Goal: Task Accomplishment & Management: Manage account settings

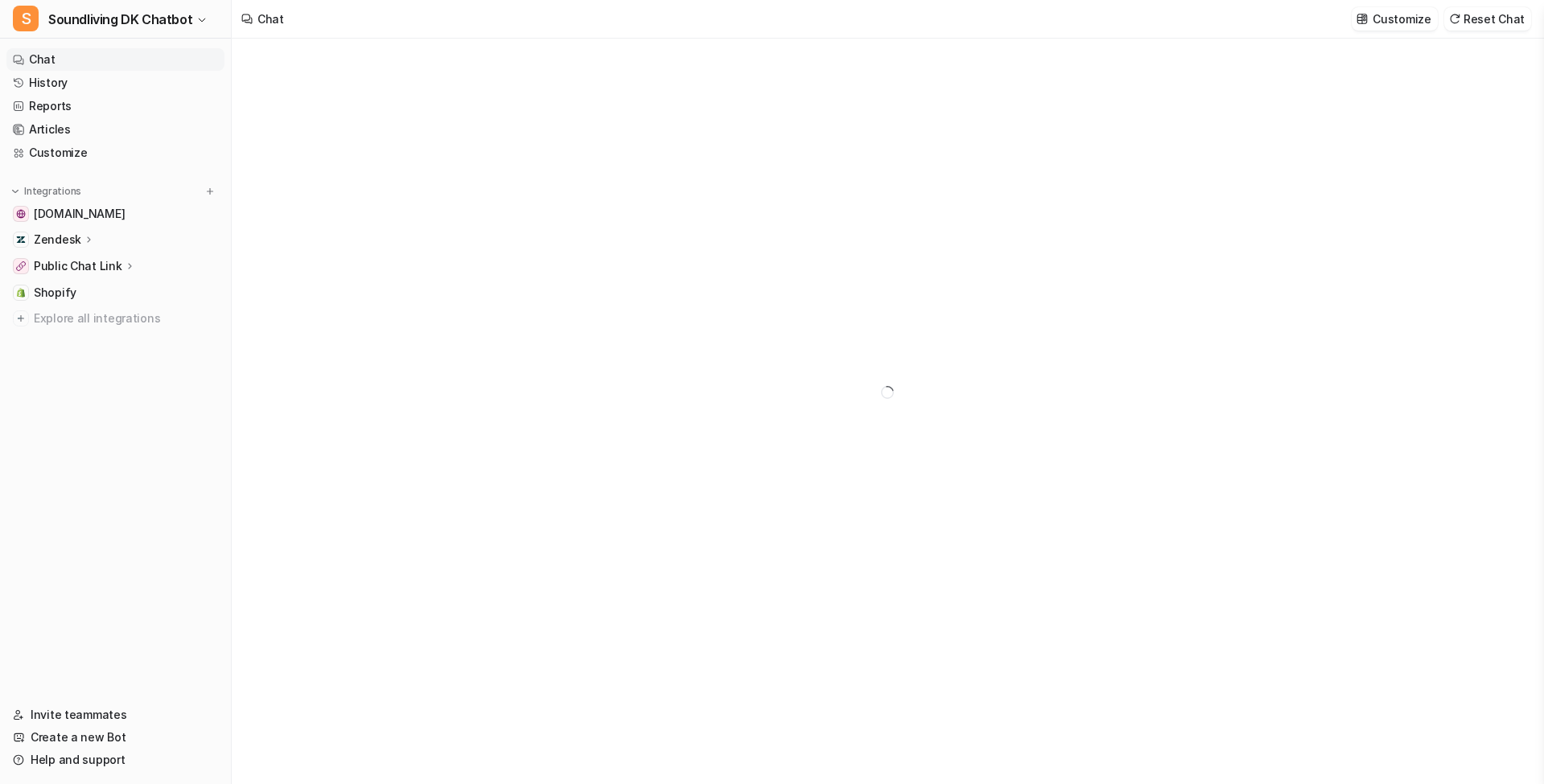
type textarea "**********"
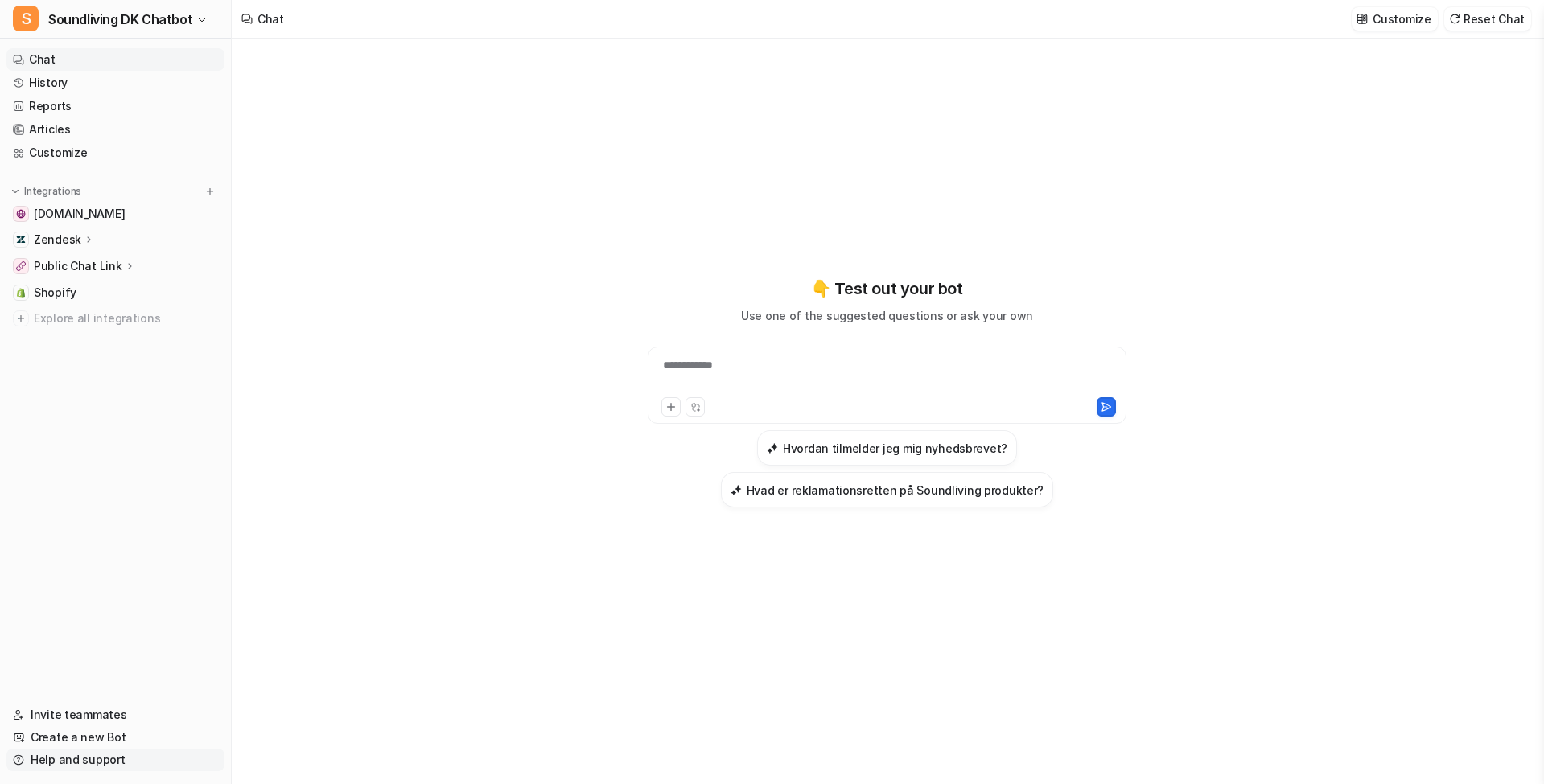
click at [85, 764] on link "Help and support" at bounding box center [115, 759] width 218 height 23
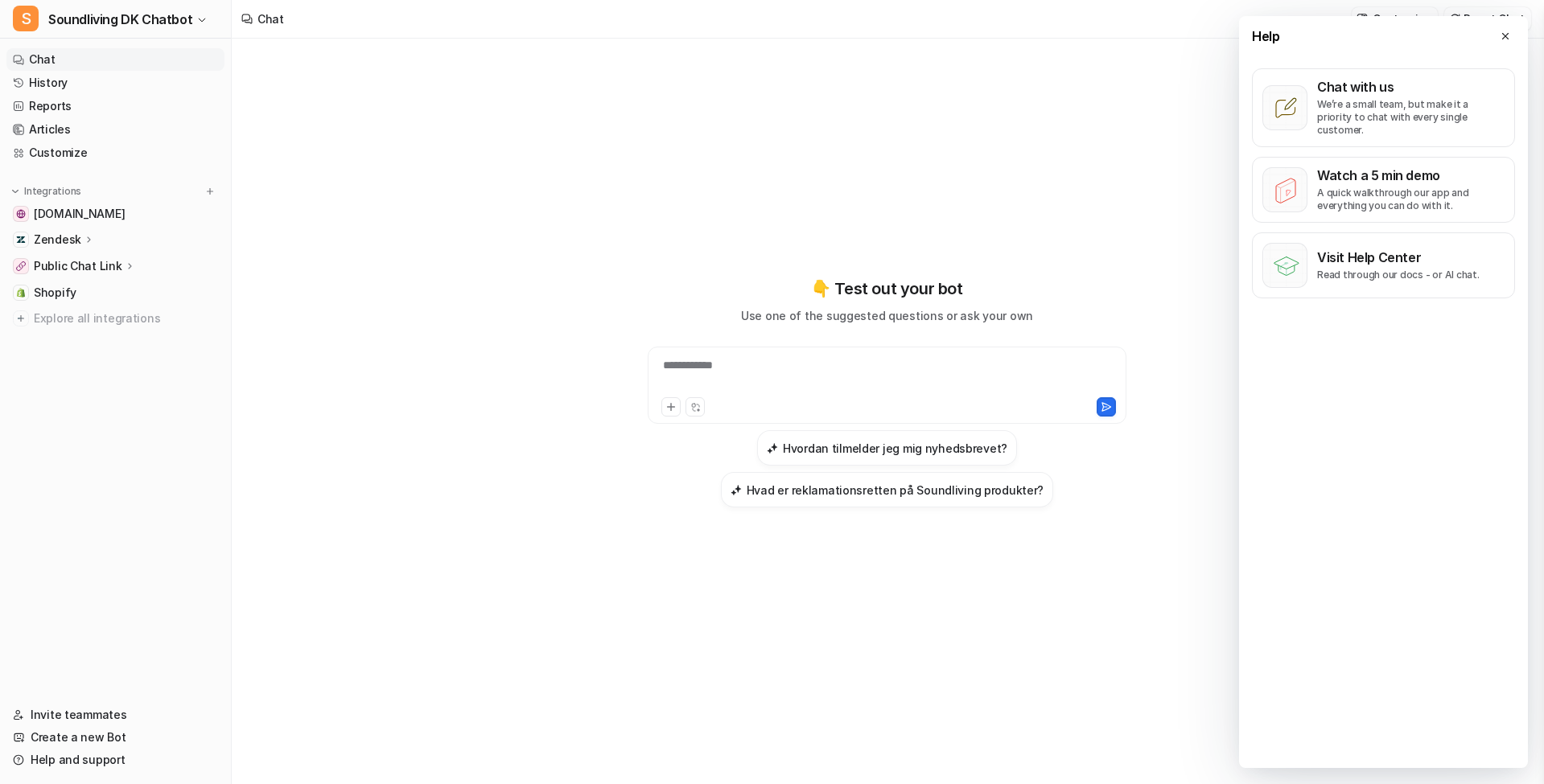
drag, startPoint x: 1313, startPoint y: 107, endPoint x: 1006, endPoint y: 81, distance: 308.1
click at [1313, 107] on button "Chat with us We’re a small team, but make it a priority to chat with every sing…" at bounding box center [1383, 107] width 263 height 79
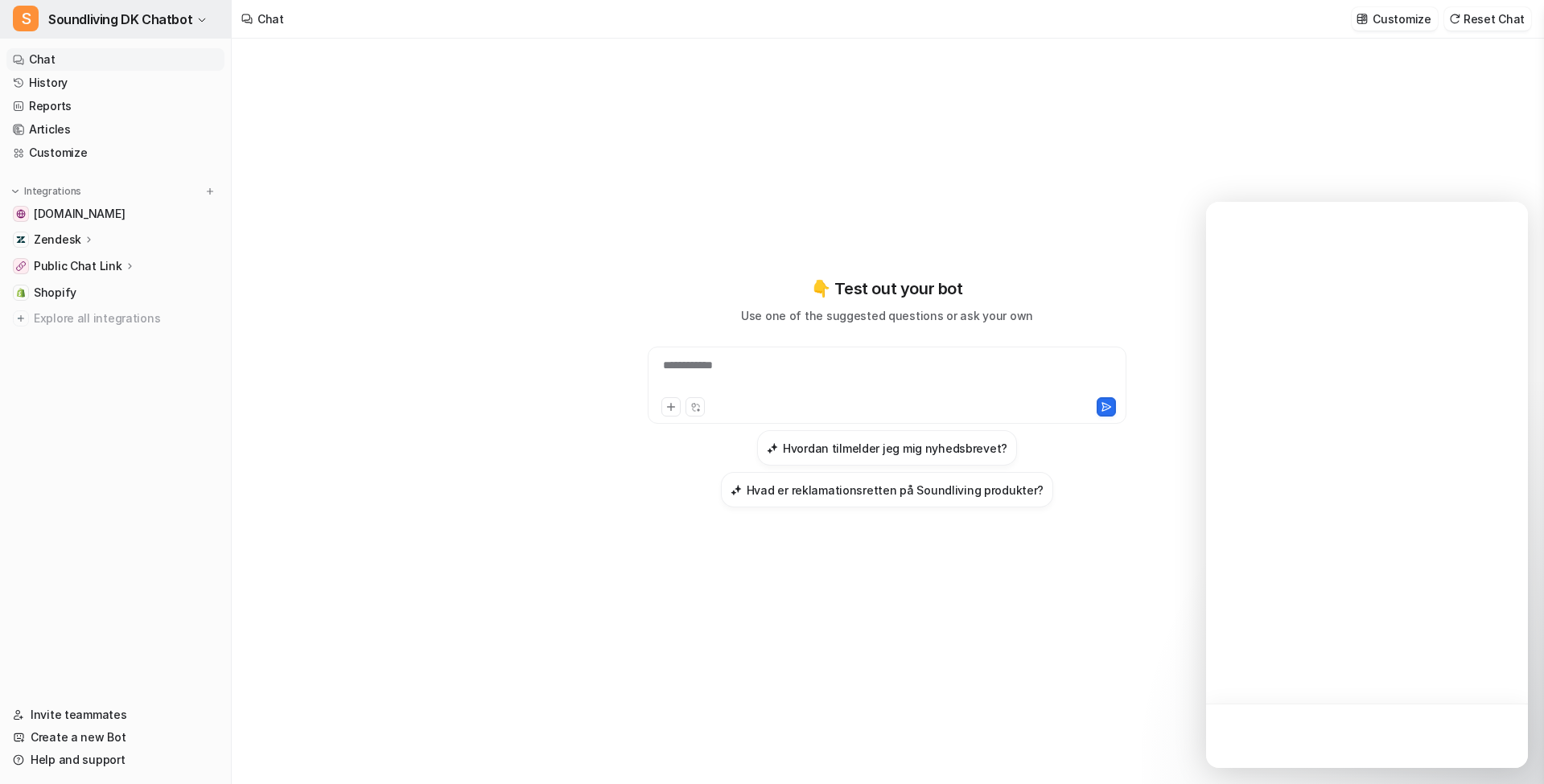
click at [168, 18] on span "Soundliving DK Chatbot" at bounding box center [120, 19] width 144 height 23
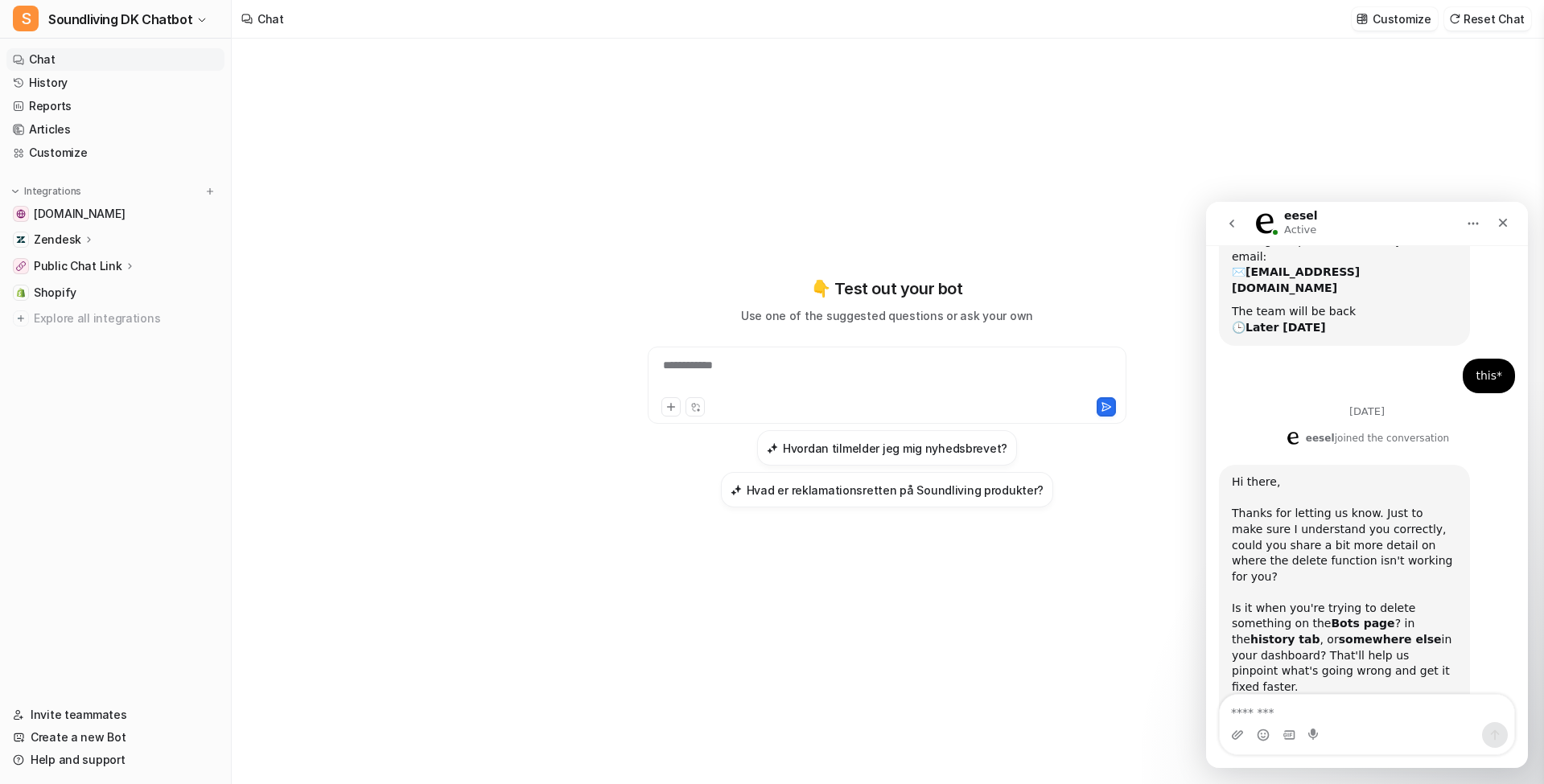
scroll to position [212, 0]
click at [152, 20] on span "Soundliving DK Chatbot" at bounding box center [120, 19] width 144 height 23
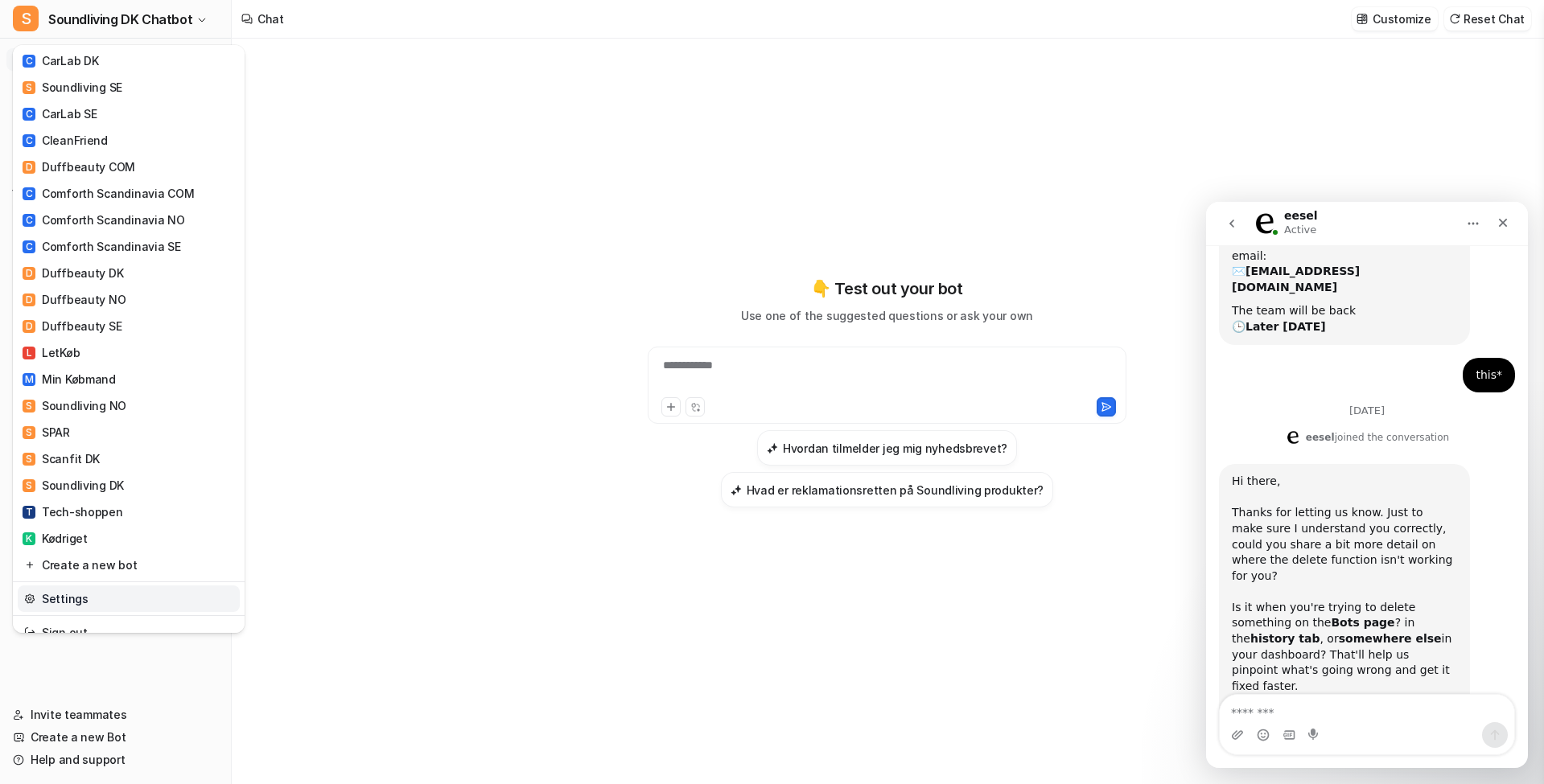
scroll to position [521, 0]
click at [92, 587] on link "Settings" at bounding box center [128, 600] width 222 height 27
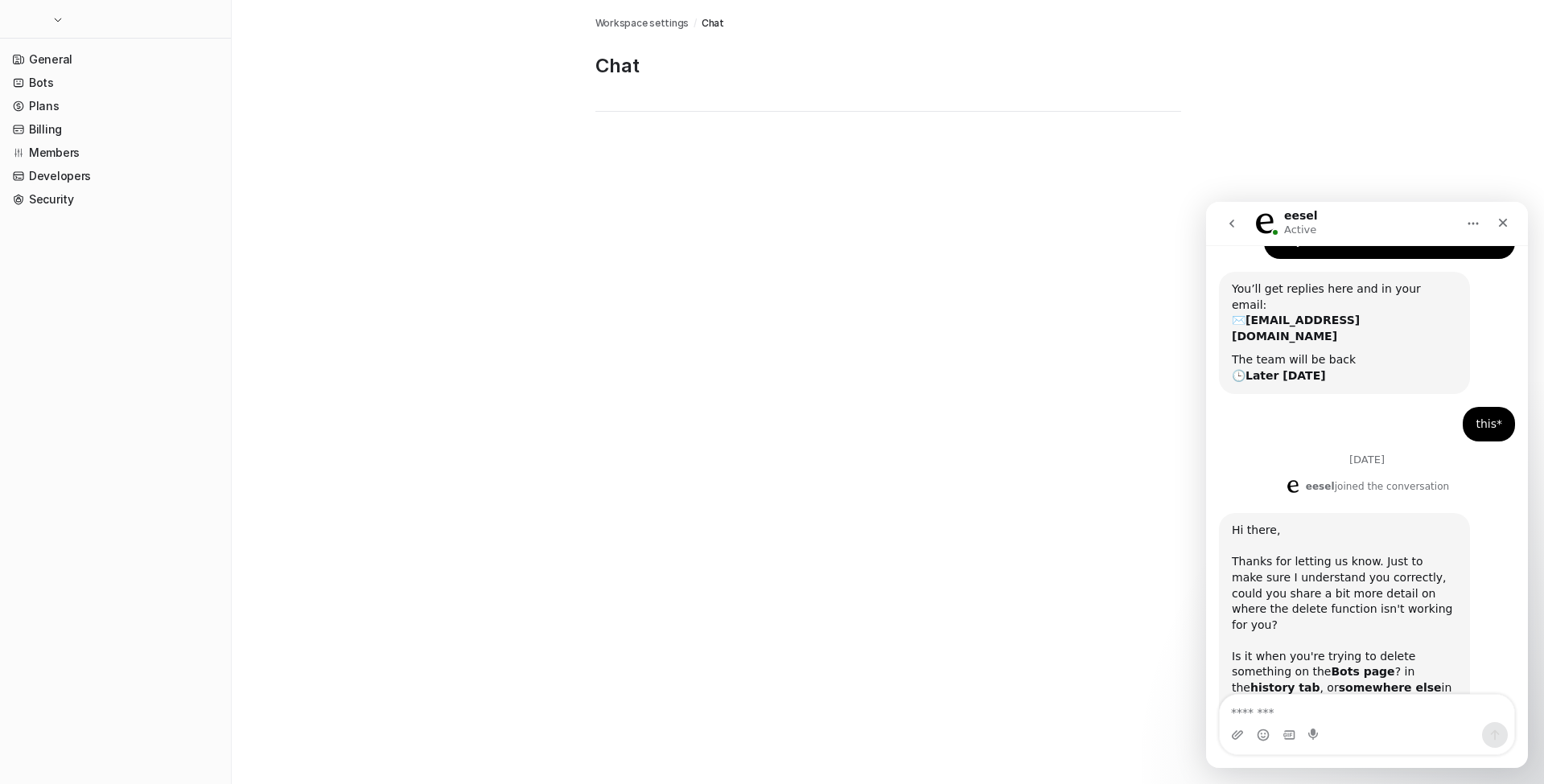
scroll to position [212, 0]
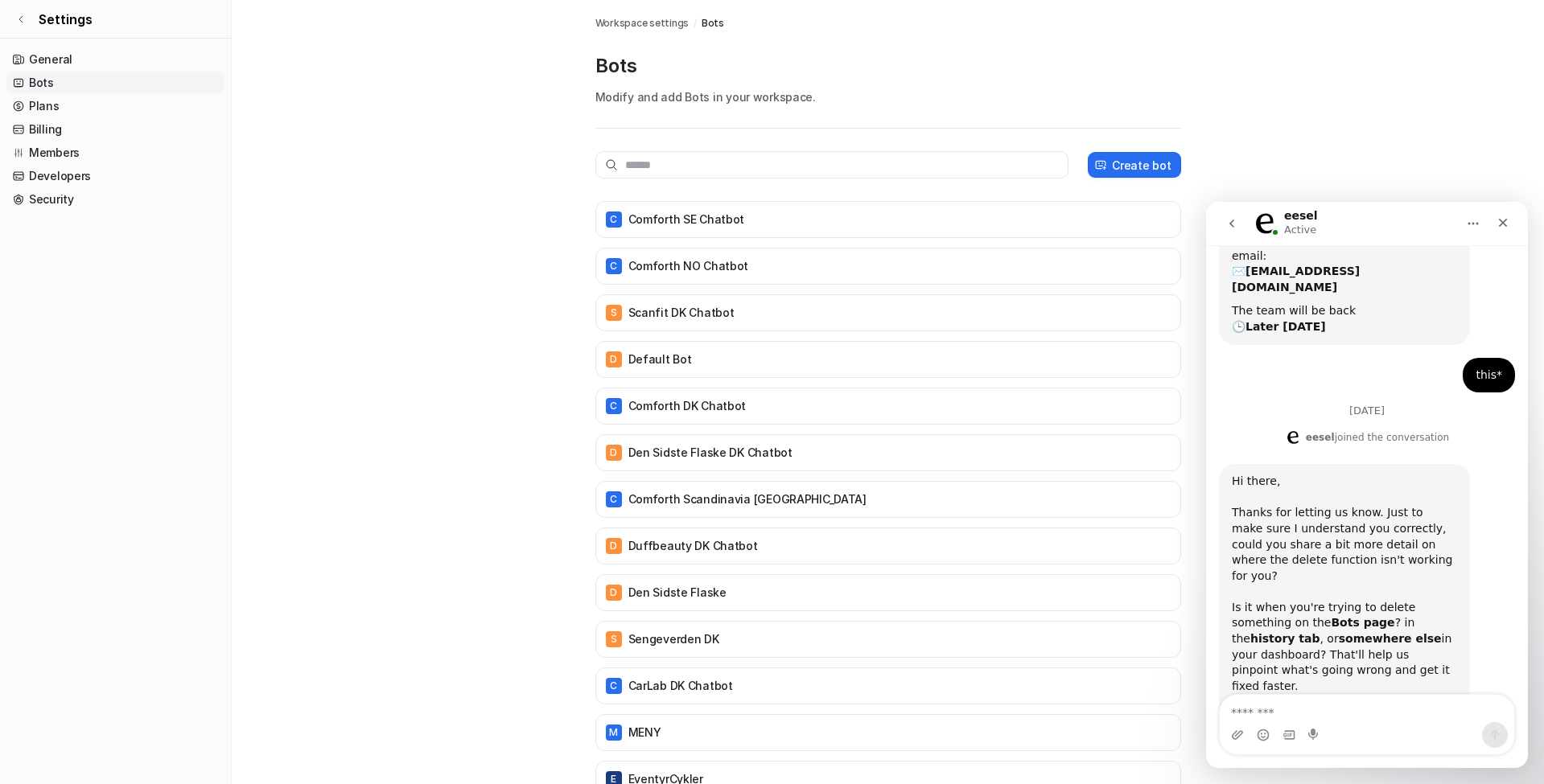
click at [1501, 224] on icon "Close" at bounding box center [1503, 222] width 13 height 13
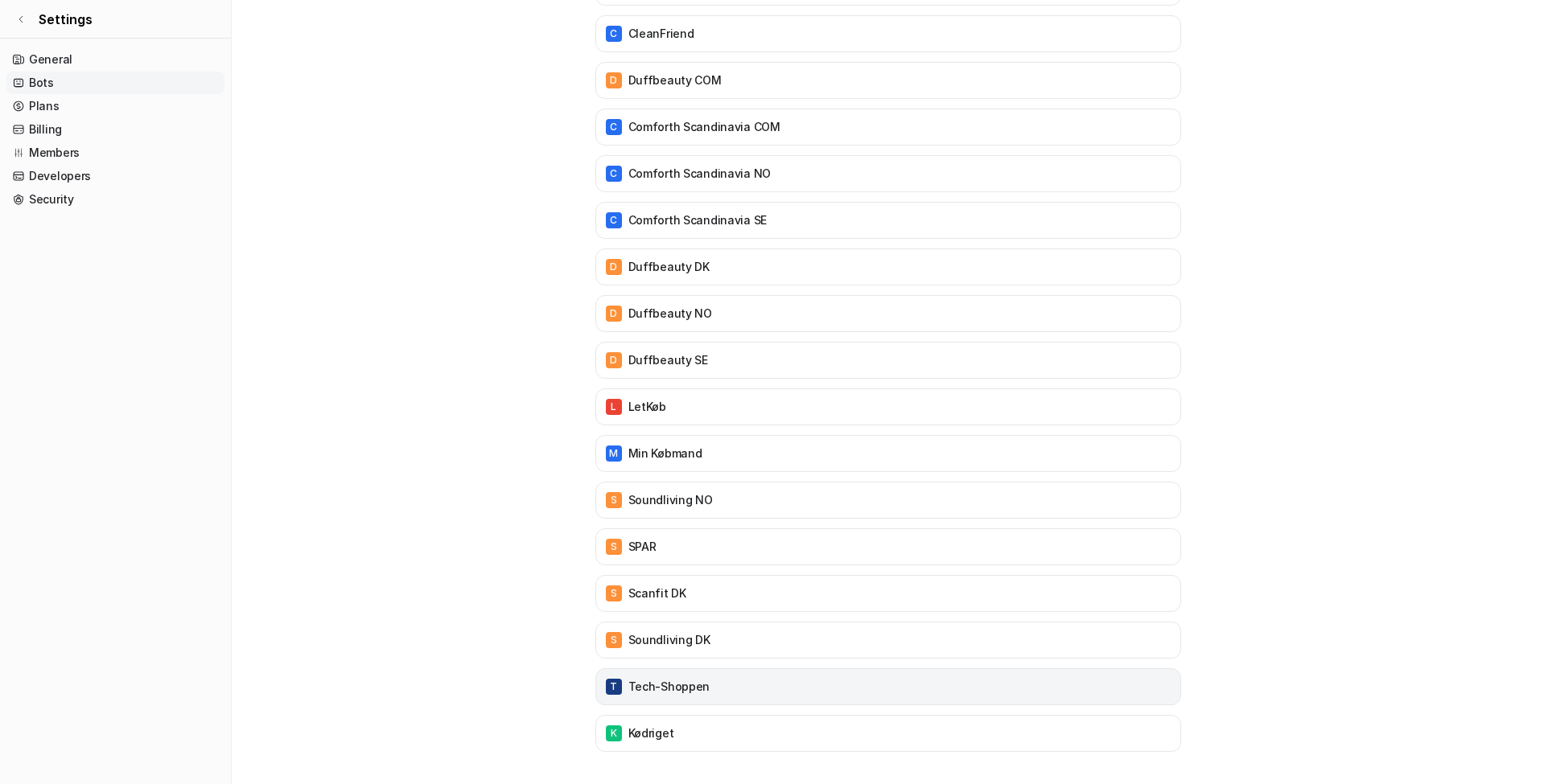
scroll to position [1212, 0]
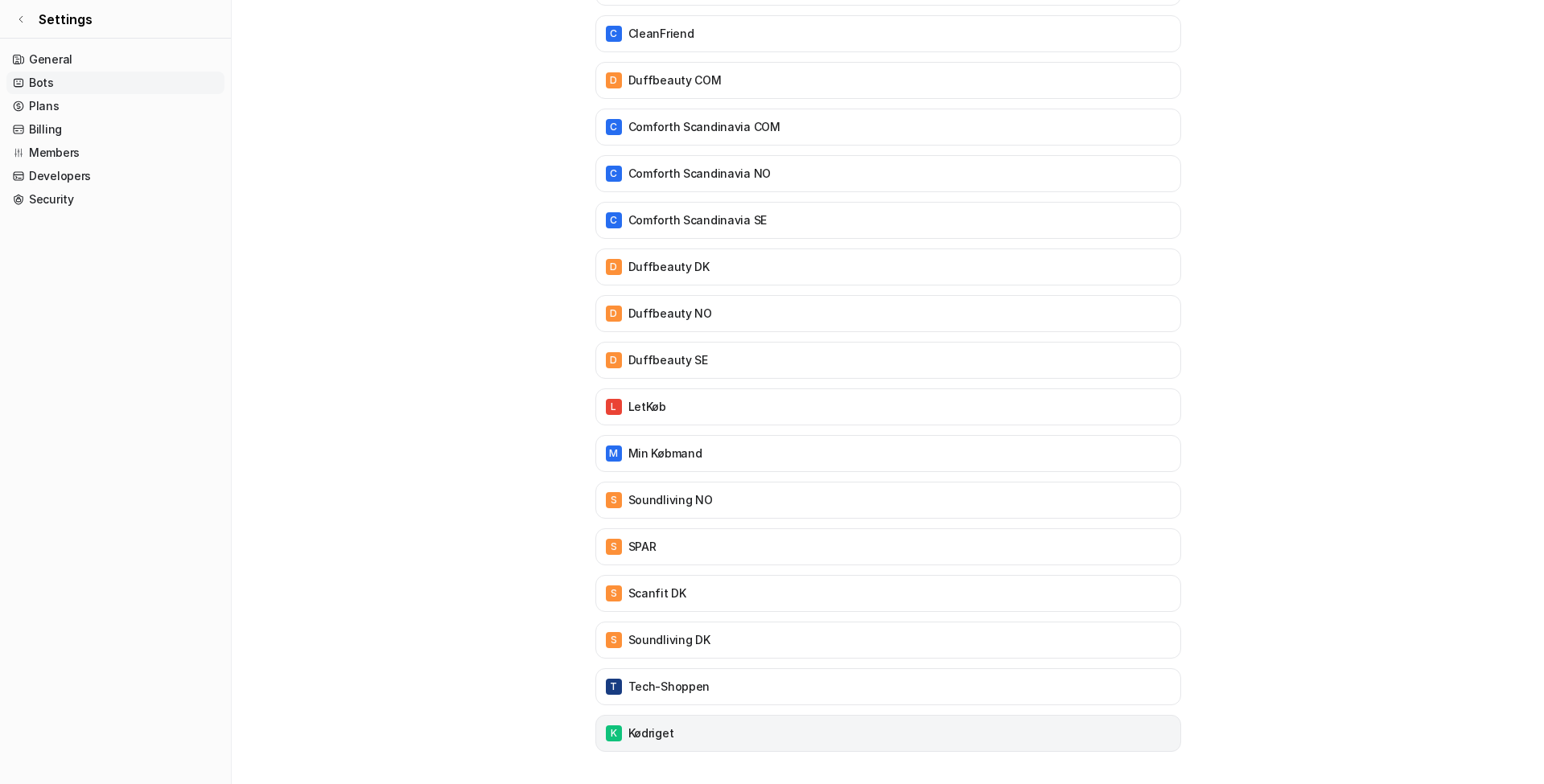
click at [710, 722] on div "K Kødriget" at bounding box center [888, 733] width 571 height 23
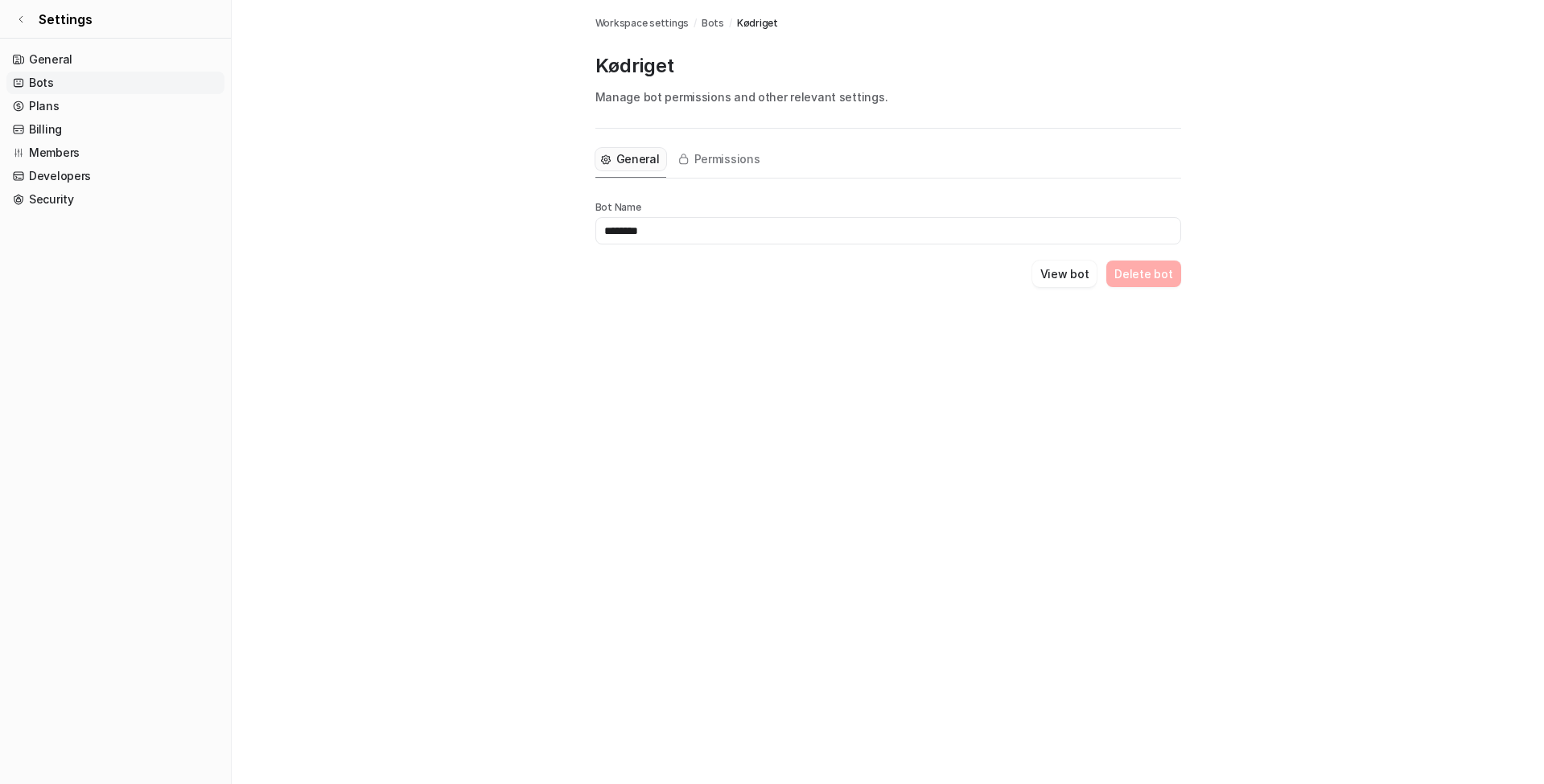
click at [644, 732] on div "Bots Workspace settings / Bots / Kødriget Kødriget Manage bot permissions and o…" at bounding box center [772, 392] width 1544 height 784
click at [1123, 277] on button "Delete bot" at bounding box center [1142, 273] width 74 height 27
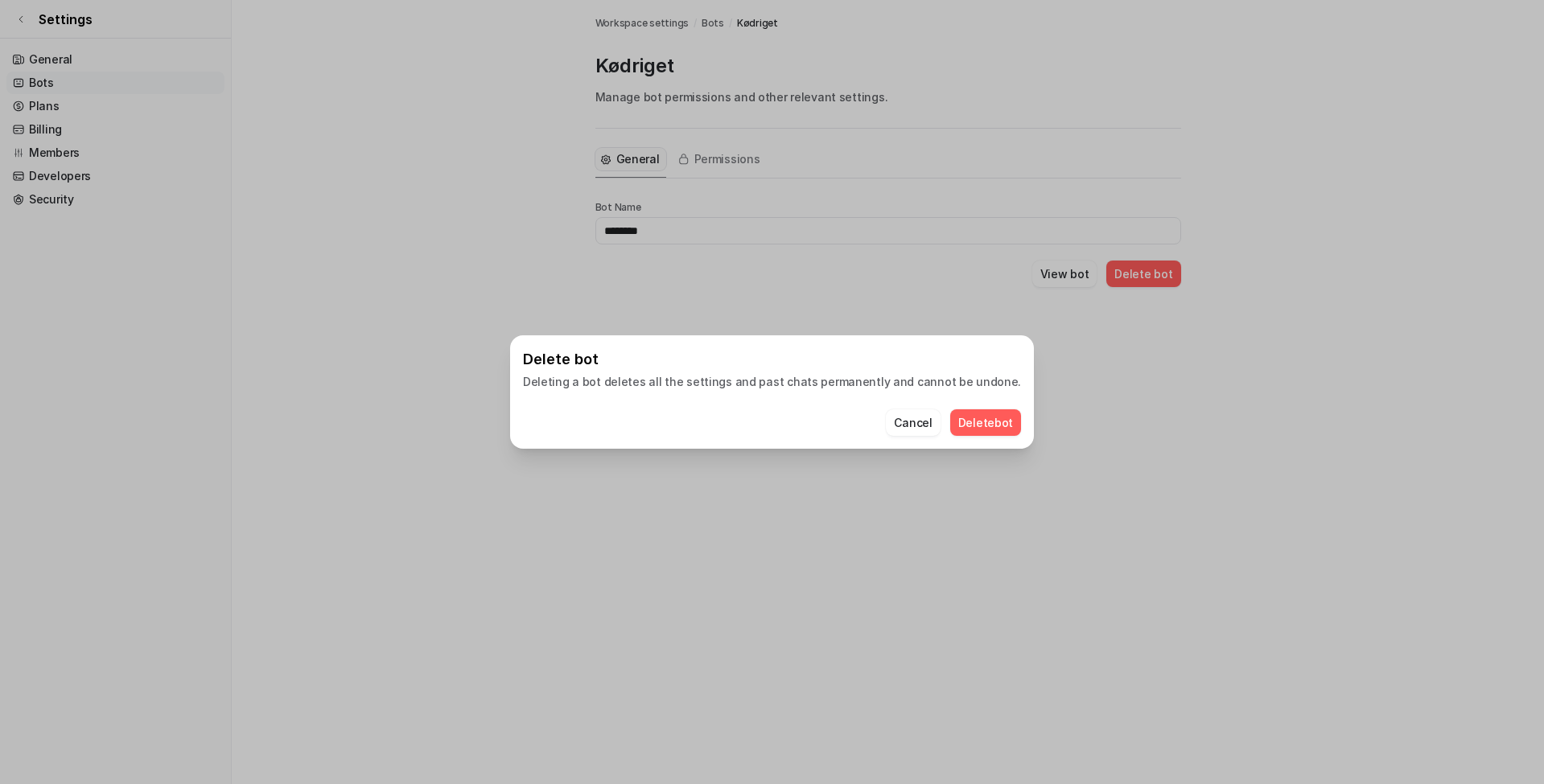
click at [950, 418] on button "Delete bot" at bounding box center [986, 422] width 72 height 27
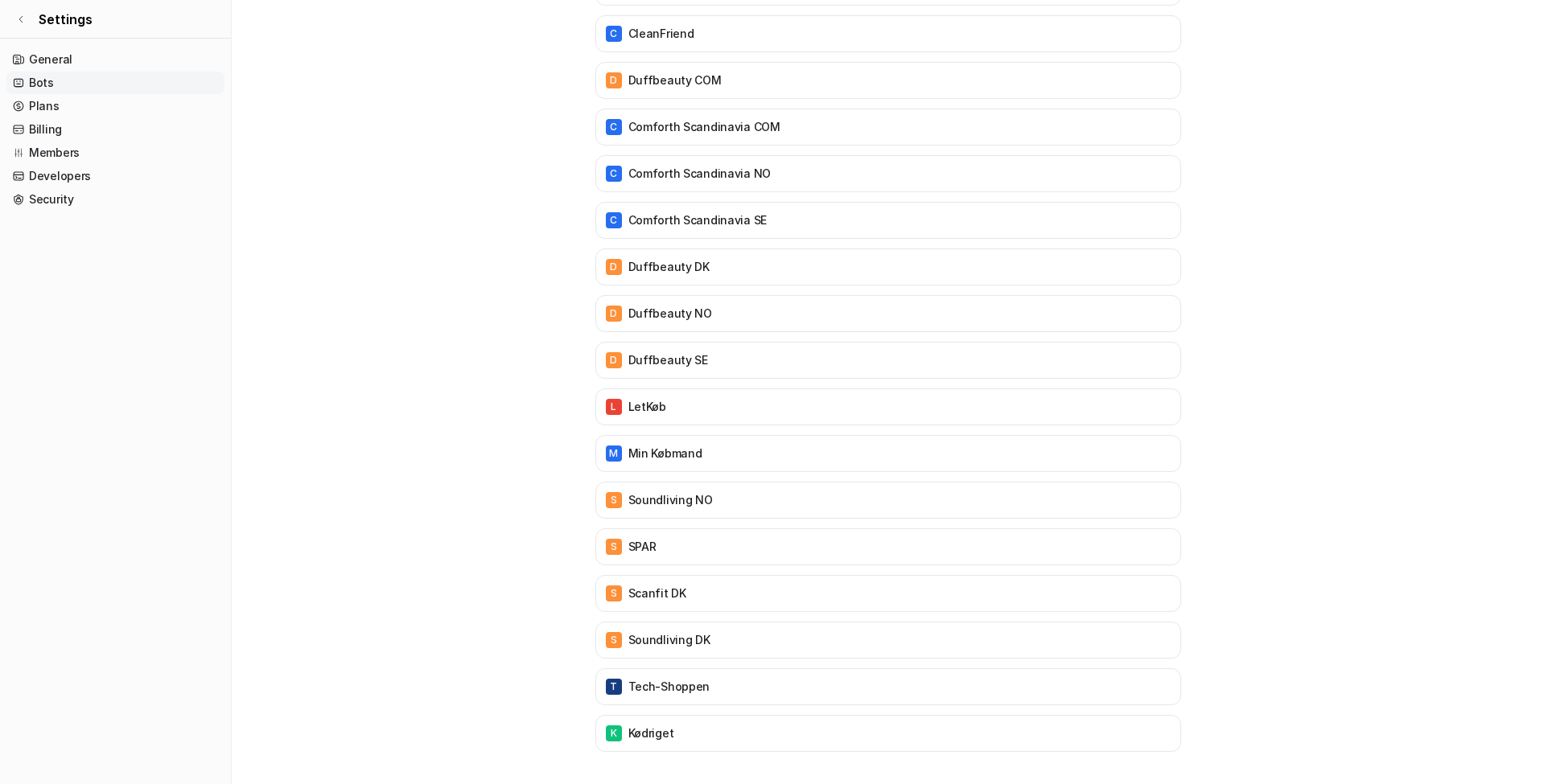
scroll to position [1212, 0]
click at [29, 20] on link "Settings" at bounding box center [115, 19] width 231 height 38
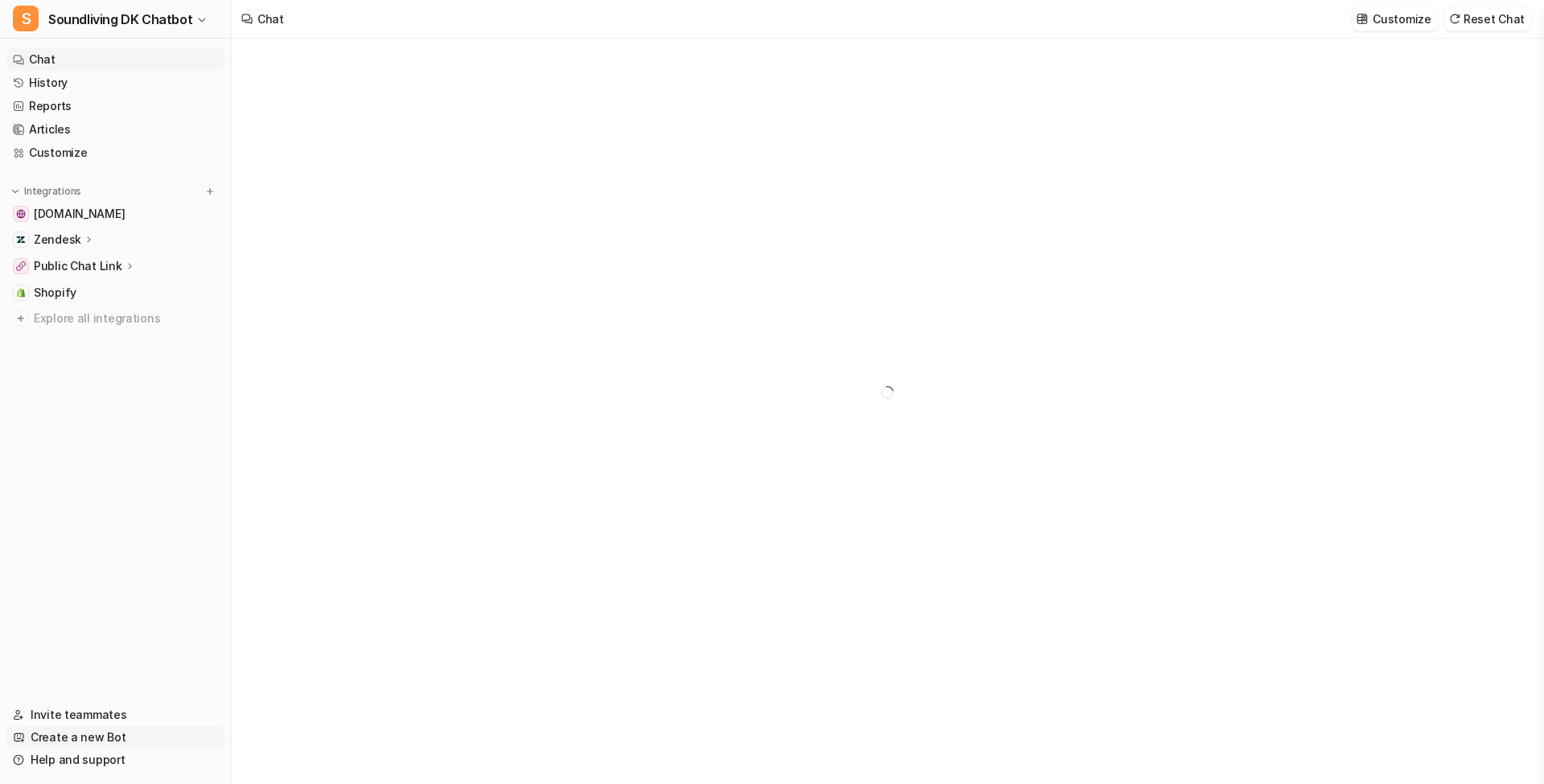
click at [91, 735] on link "Create a new Bot" at bounding box center [115, 737] width 218 height 23
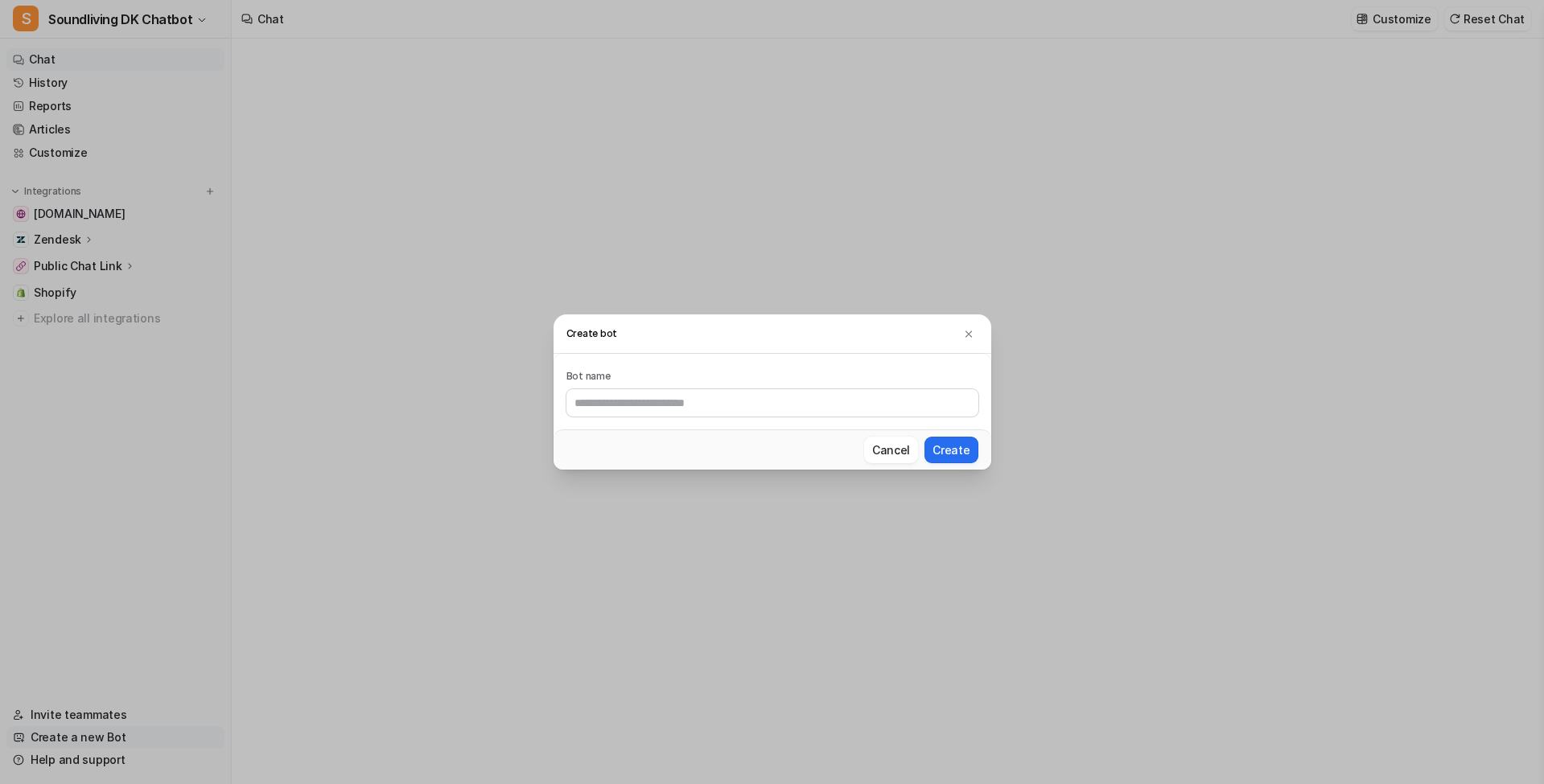
type textarea "**********"
click at [889, 459] on button "Cancel" at bounding box center [891, 450] width 54 height 27
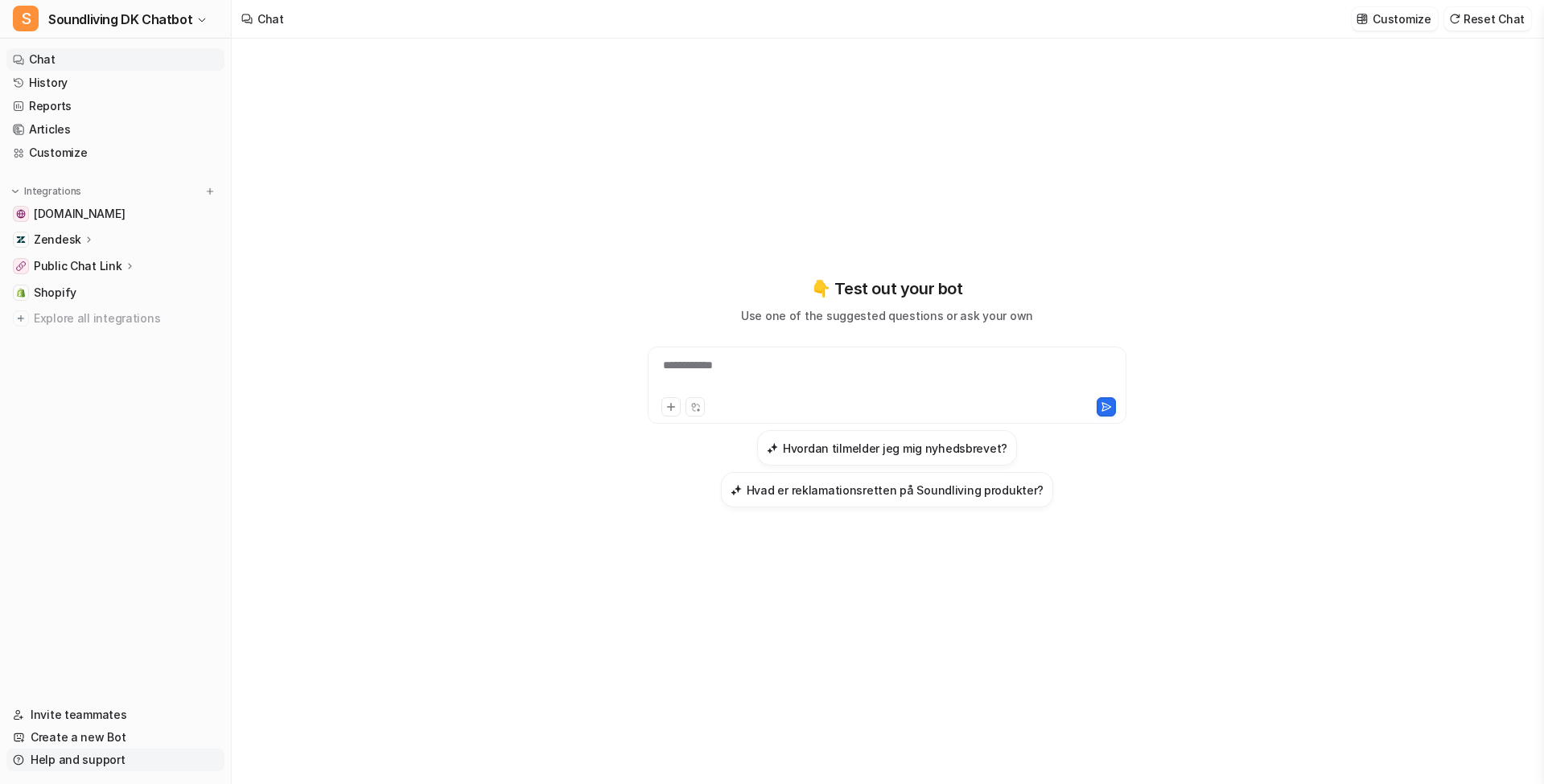
click at [109, 753] on link "Help and support" at bounding box center [115, 759] width 218 height 23
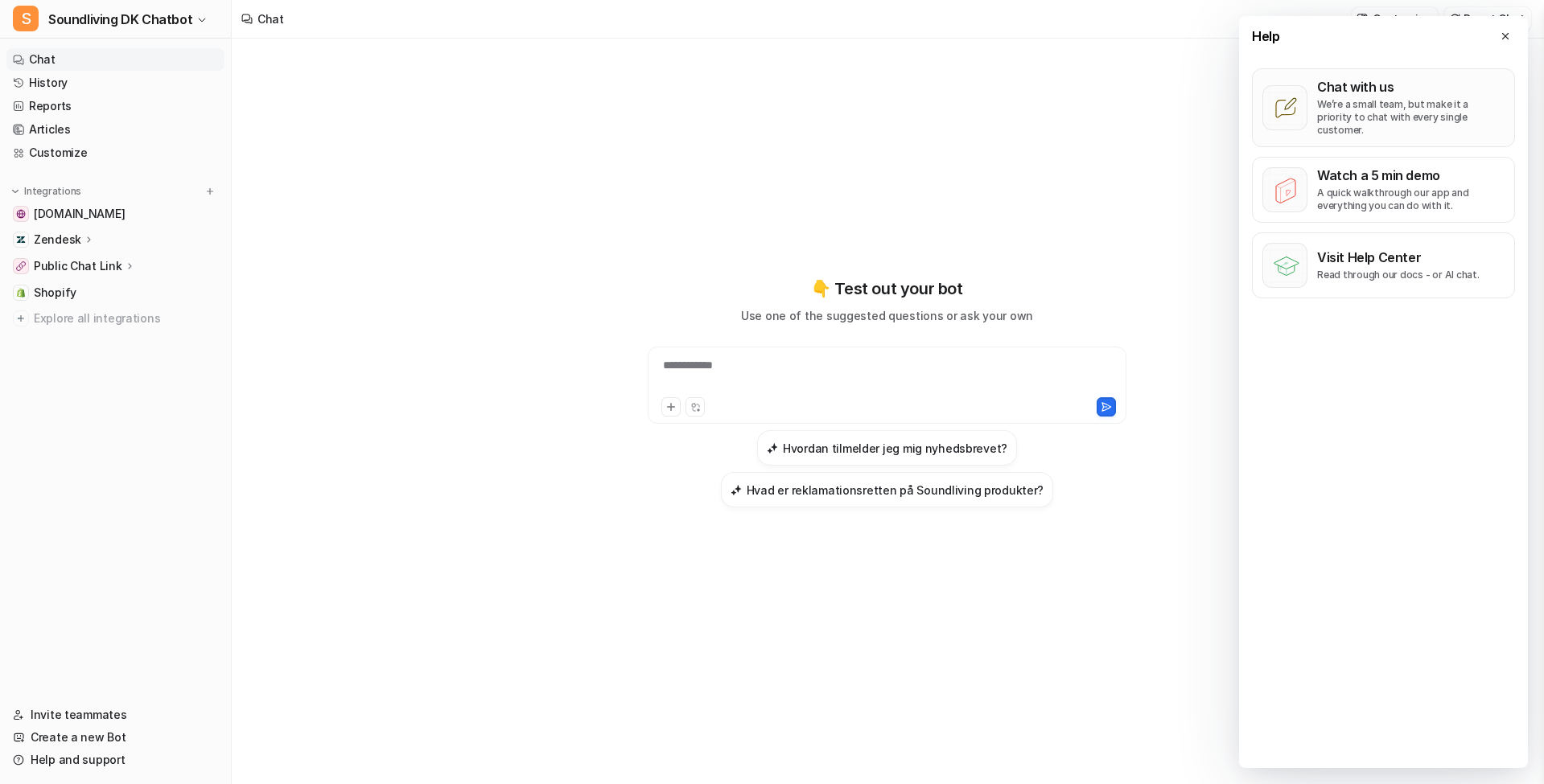
click at [1350, 126] on button "Chat with us We’re a small team, but make it a priority to chat with every sing…" at bounding box center [1383, 107] width 263 height 79
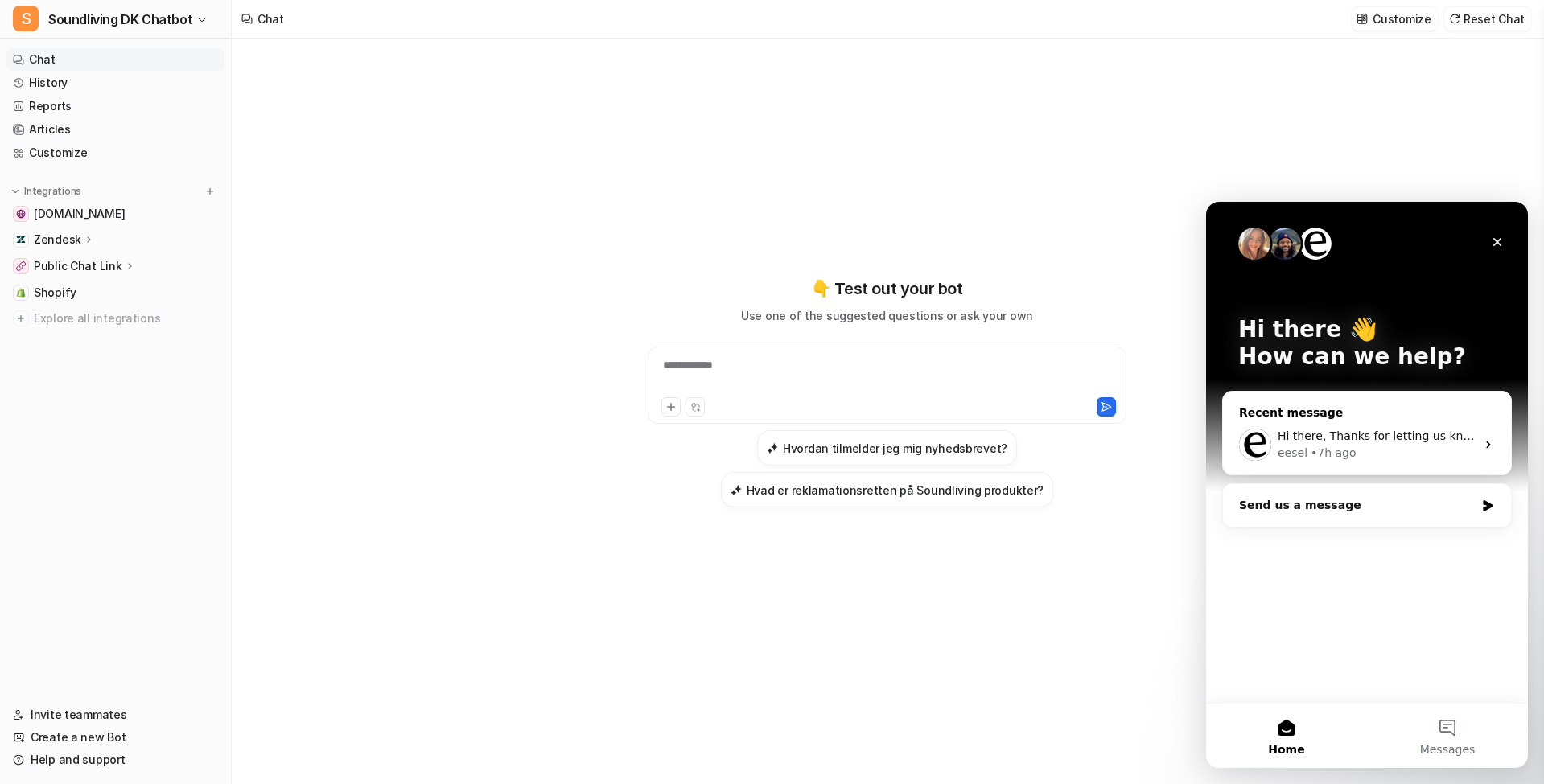
click at [1367, 407] on div "Recent message" at bounding box center [1366, 412] width 256 height 17
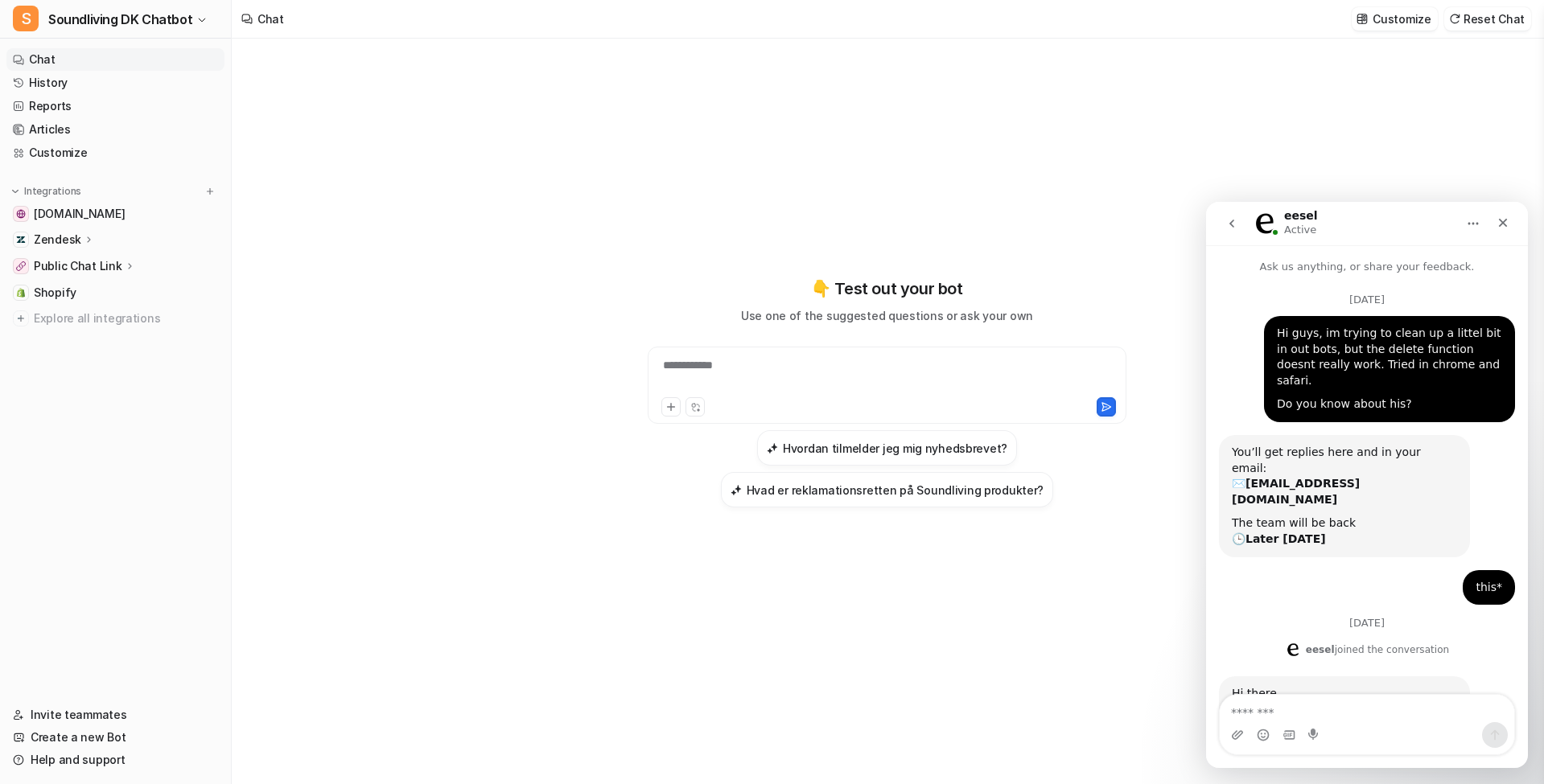
scroll to position [212, 0]
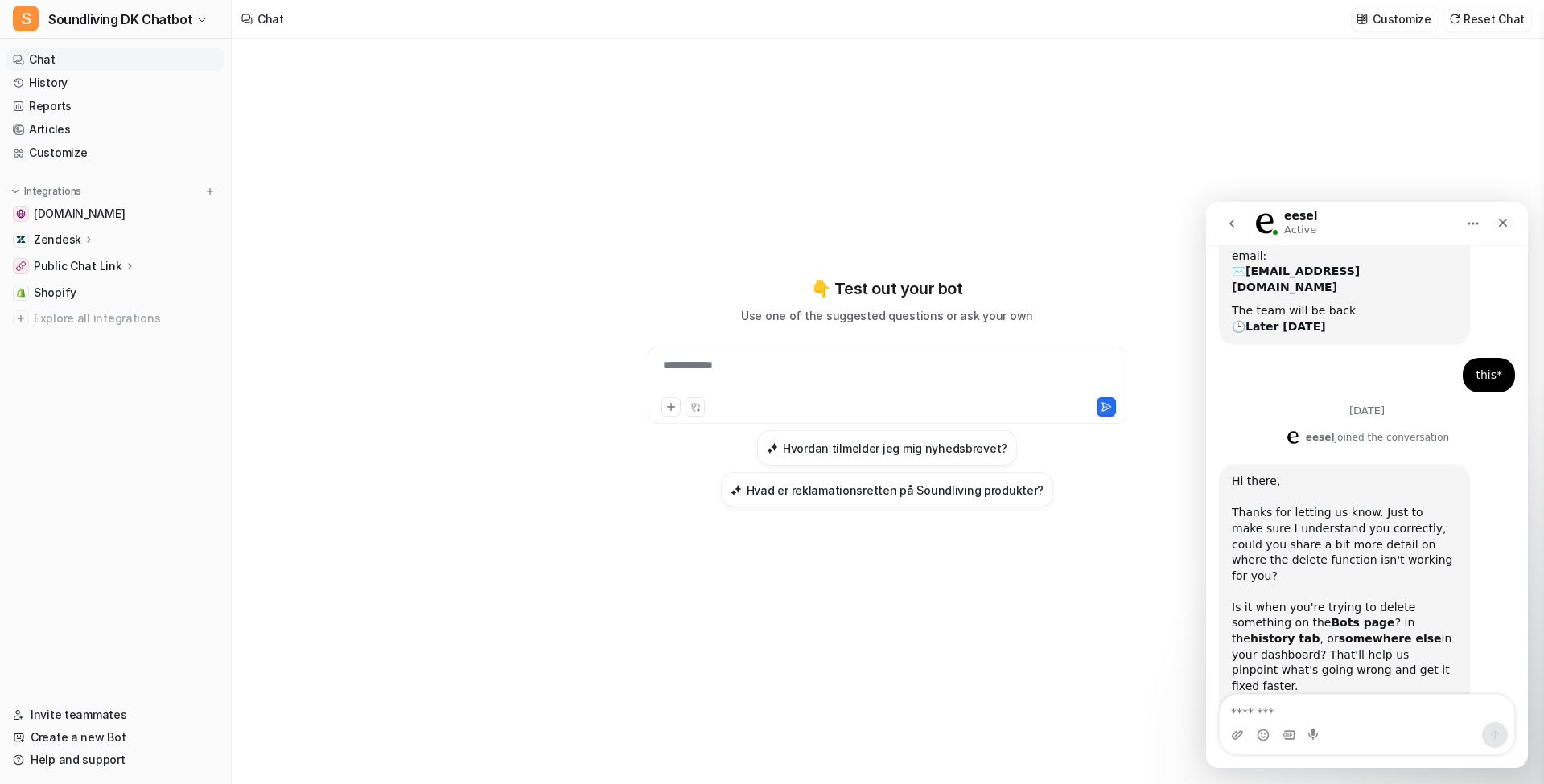
type textarea "*"
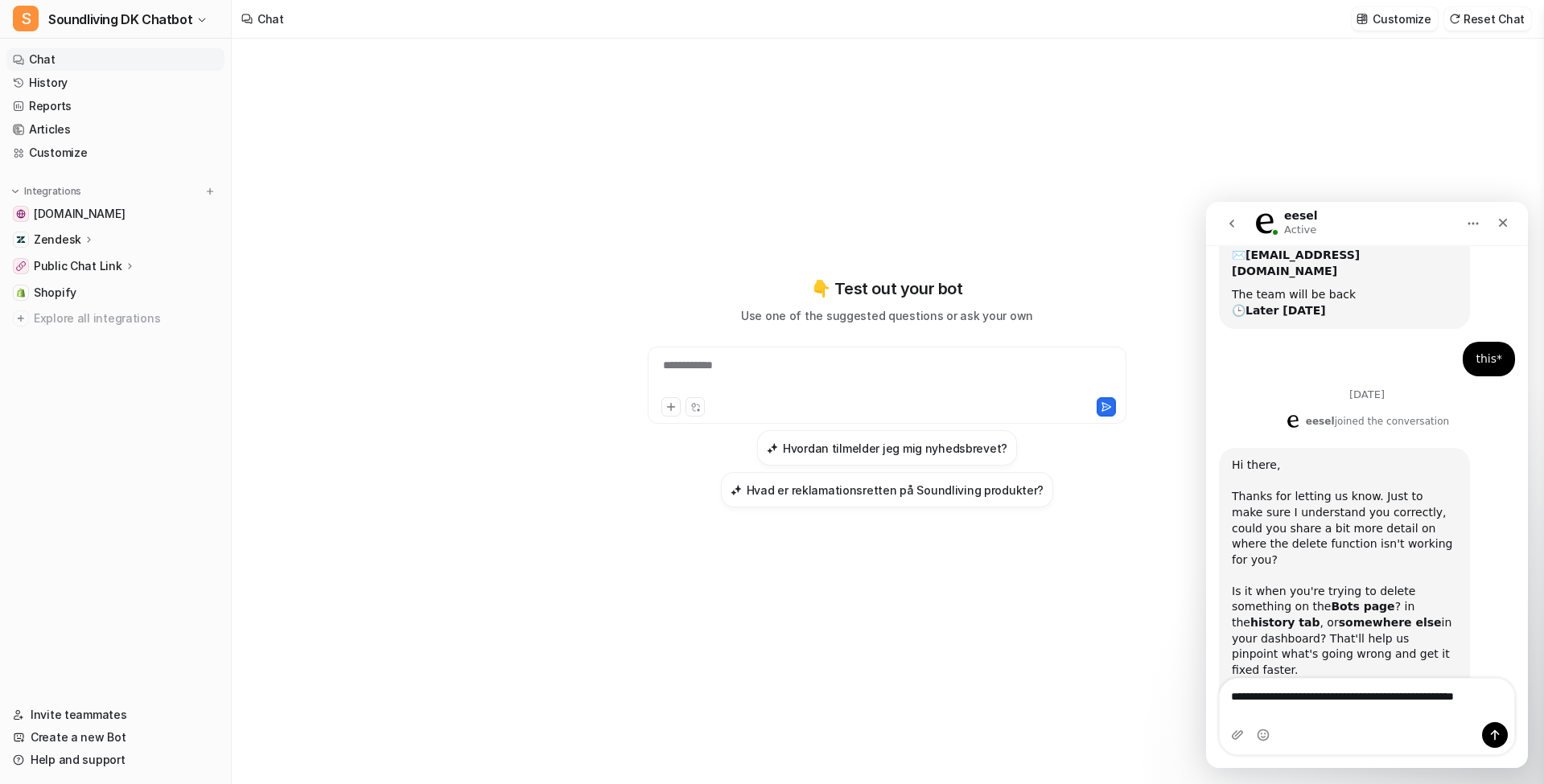
type textarea "**********"
